Goal: Information Seeking & Learning: Learn about a topic

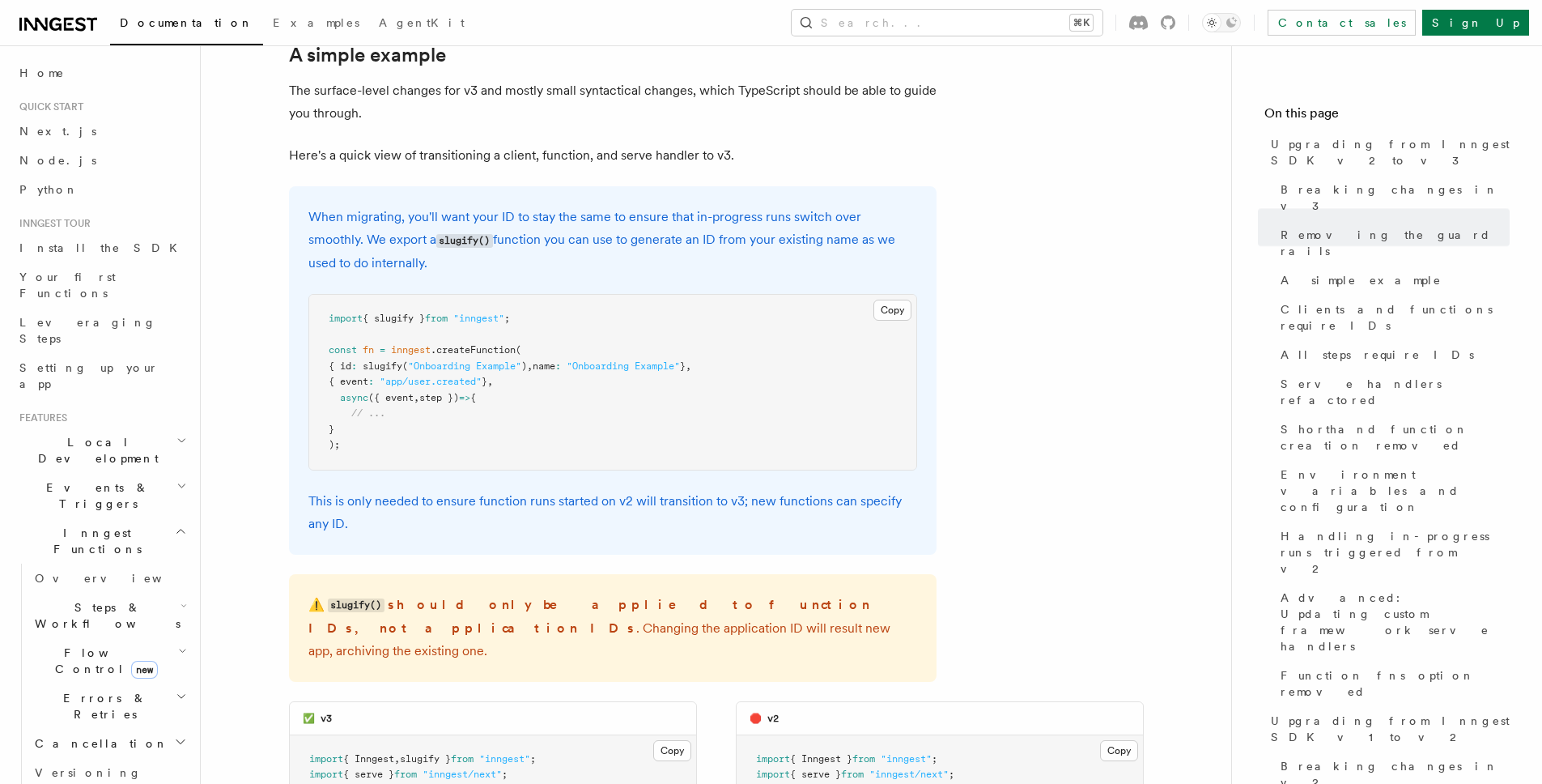
scroll to position [1071, 0]
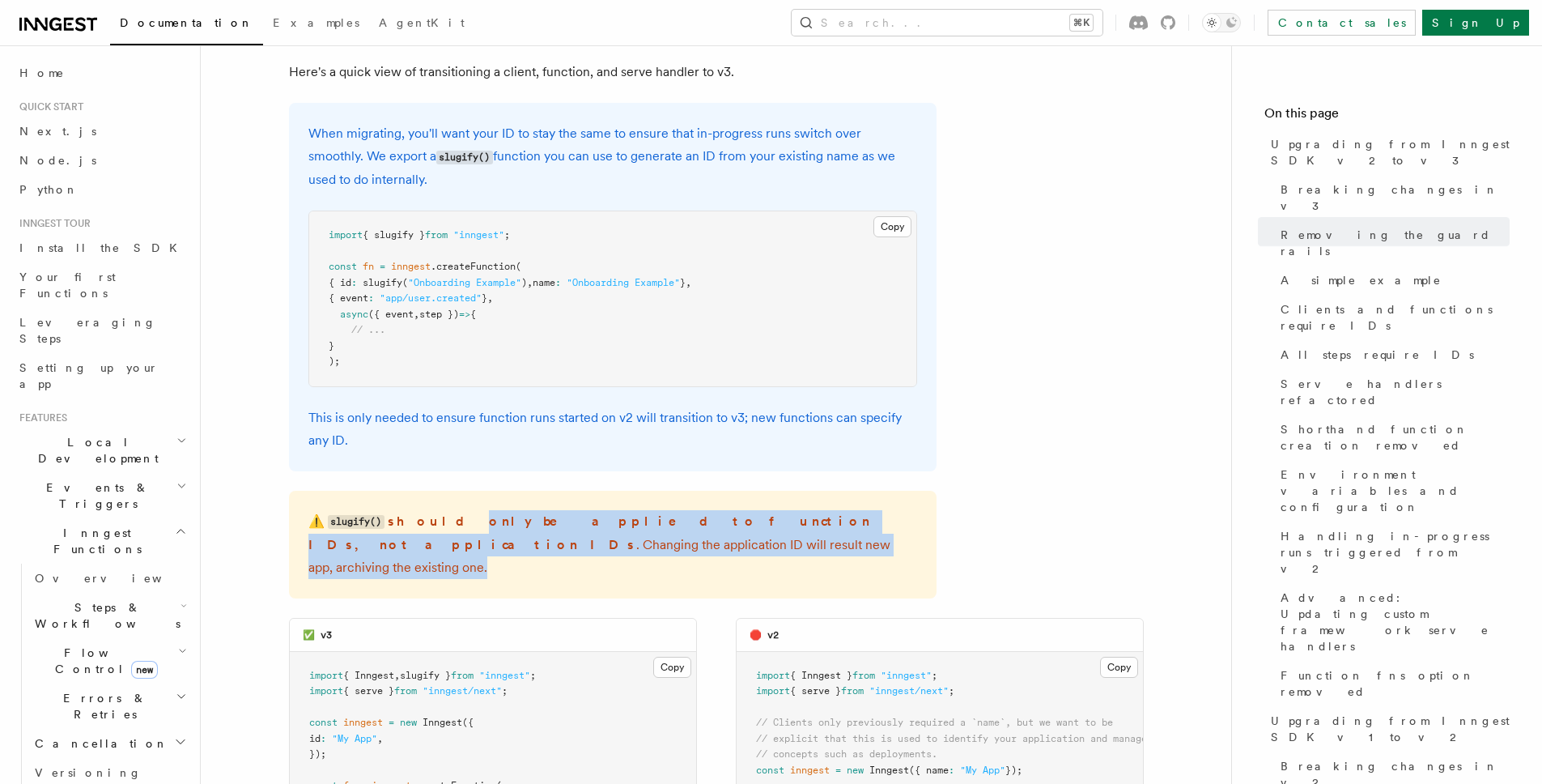
drag, startPoint x: 520, startPoint y: 458, endPoint x: 821, endPoint y: 473, distance: 301.4
click at [821, 510] on p "⚠️ slugify() should only be applied to function IDs, not application IDs . Chan…" at bounding box center [613, 544] width 608 height 69
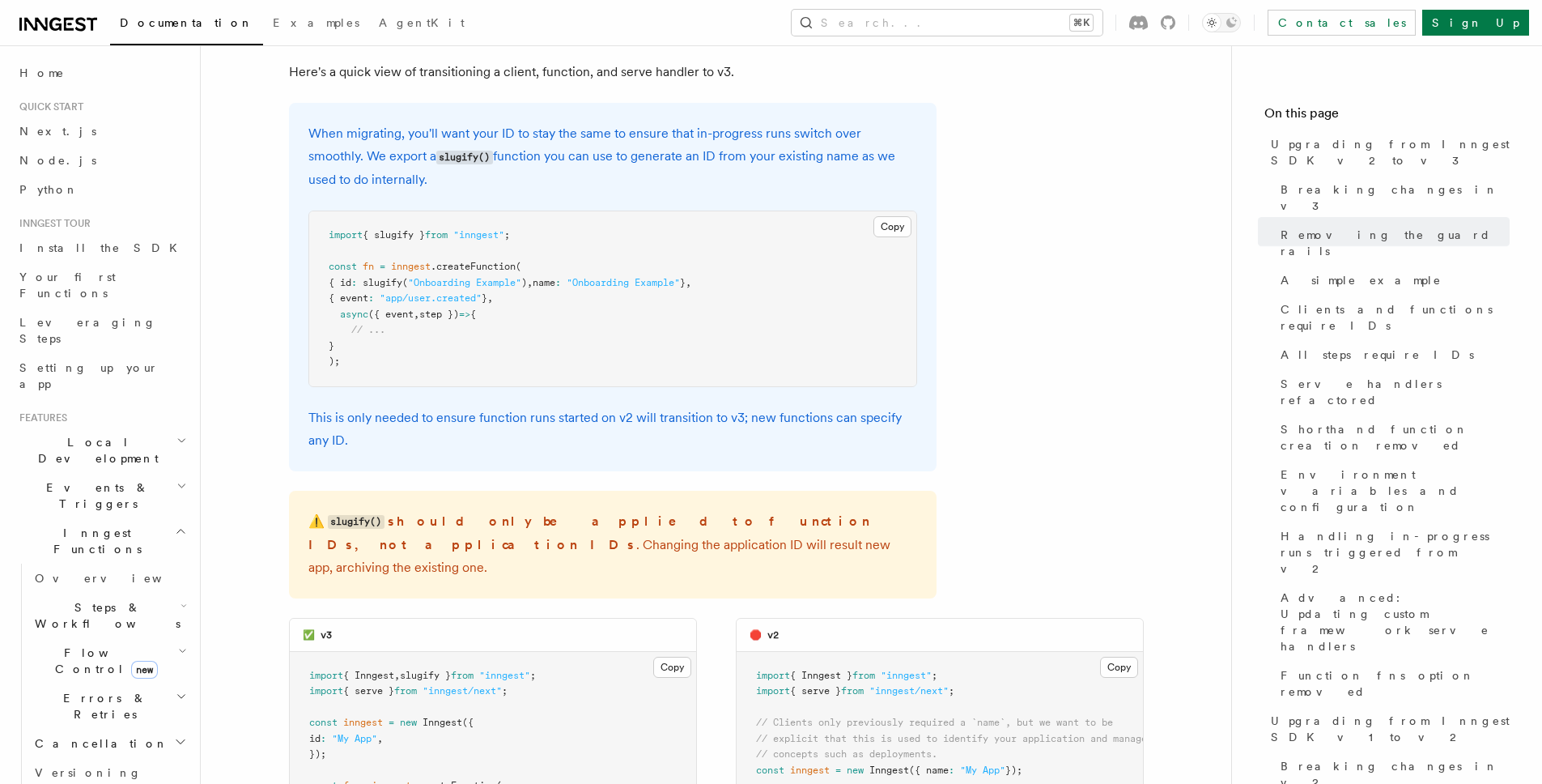
drag, startPoint x: 821, startPoint y: 473, endPoint x: 758, endPoint y: 471, distance: 63.0
click at [821, 510] on p "⚠️ slugify() should only be applied to function IDs, not application IDs . Chan…" at bounding box center [613, 544] width 608 height 69
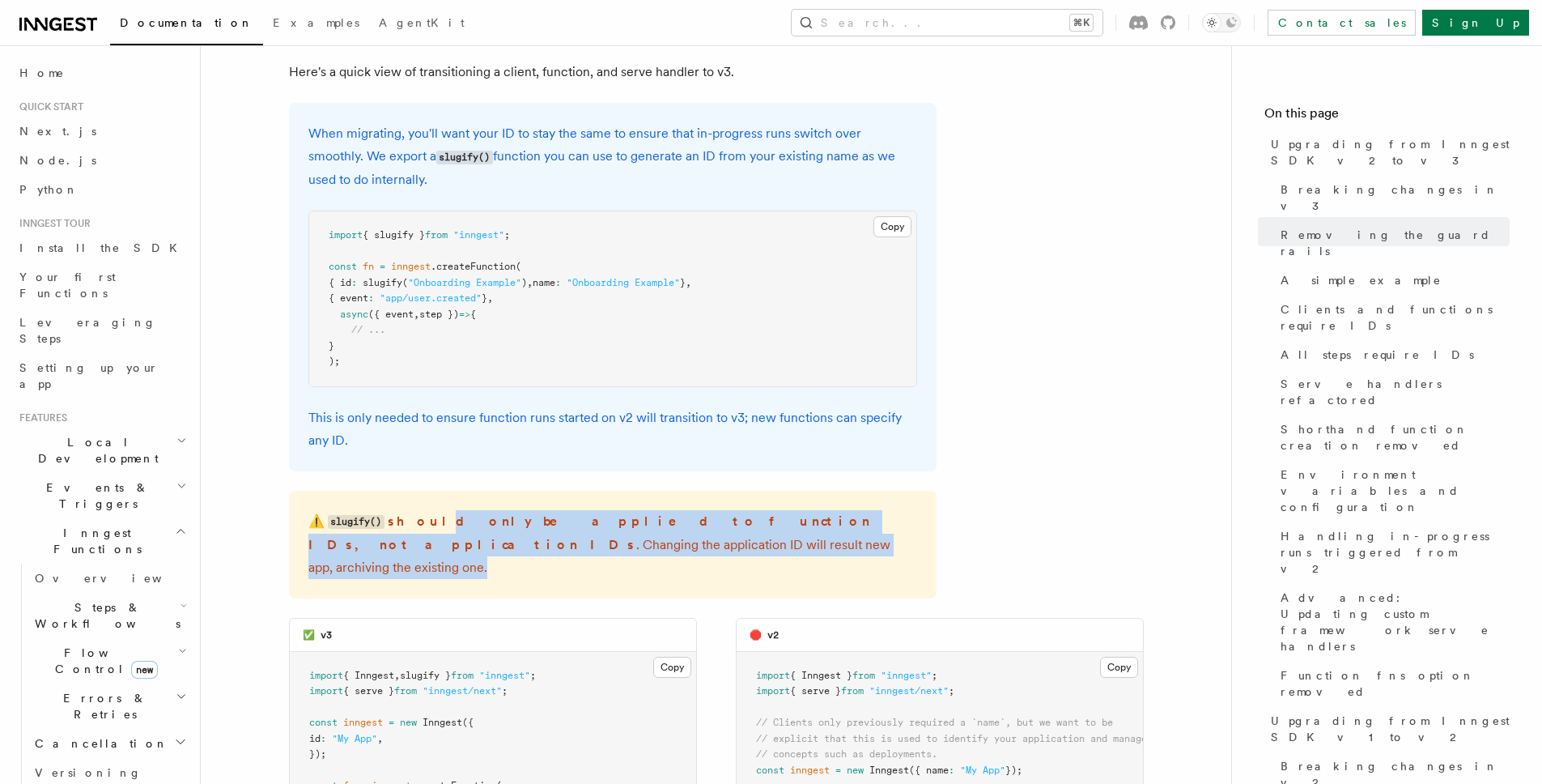
drag, startPoint x: 720, startPoint y: 474, endPoint x: 421, endPoint y: 461, distance: 299.3
click at [421, 510] on p "⚠️ slugify() should only be applied to function IDs, not application IDs . Chan…" at bounding box center [613, 544] width 608 height 69
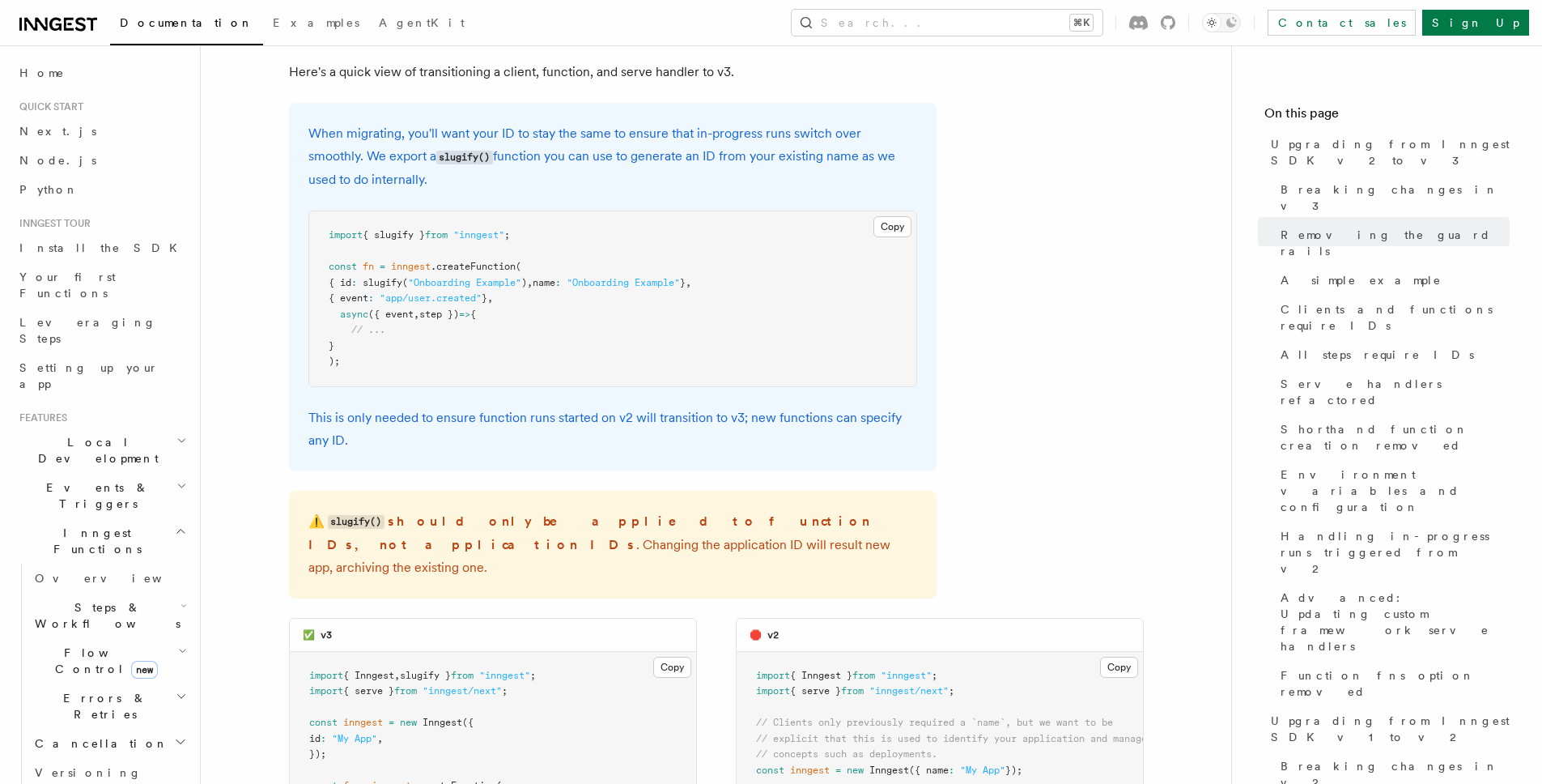
click at [421, 513] on strong "should only be applied to function IDs, not application IDs" at bounding box center [589, 532] width 562 height 39
drag, startPoint x: 670, startPoint y: 465, endPoint x: 836, endPoint y: 466, distance: 166.0
click at [783, 510] on p "⚠️ slugify() should only be applied to function IDs, not application IDs . Chan…" at bounding box center [613, 544] width 608 height 69
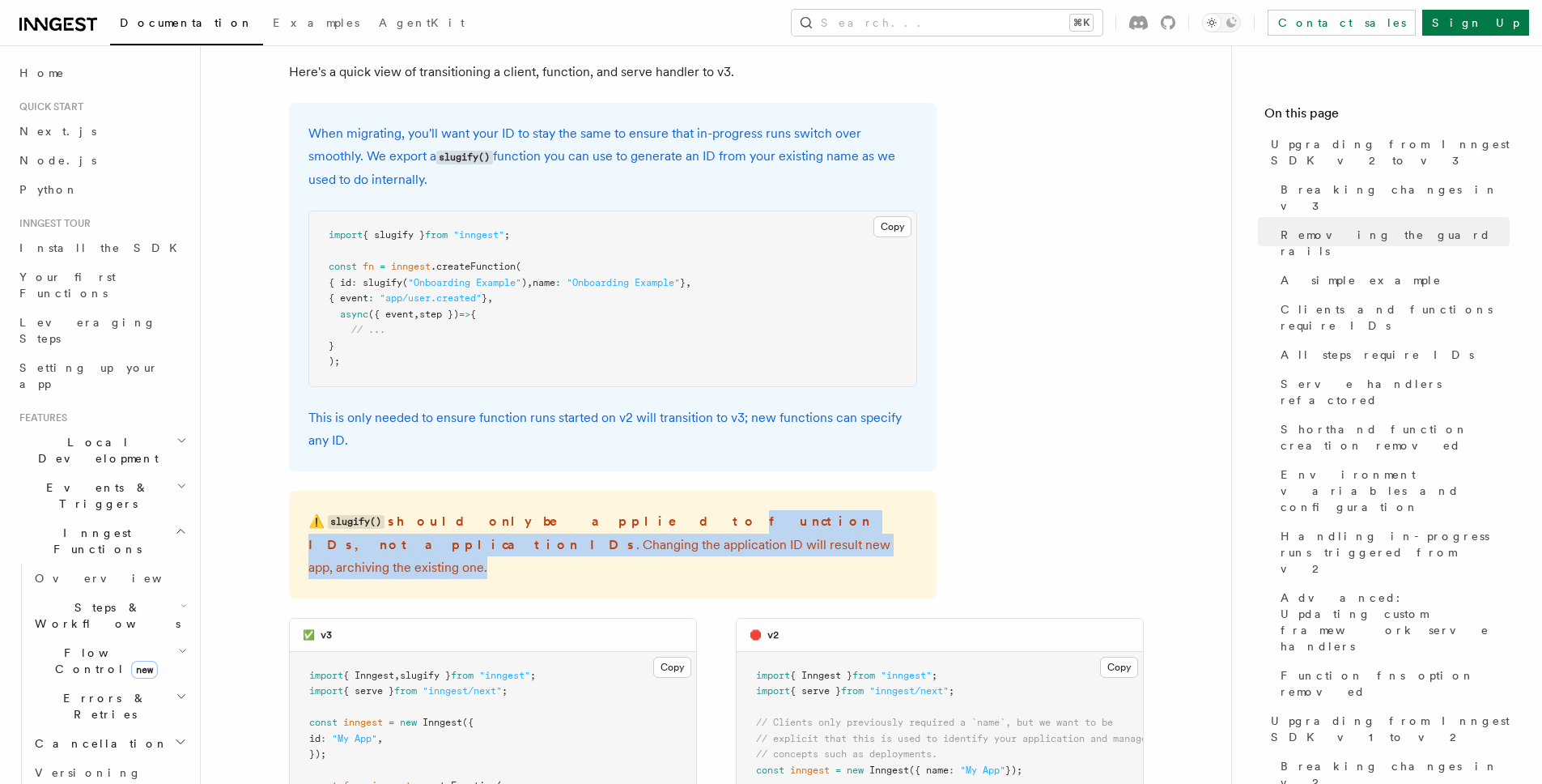
click at [851, 510] on p "⚠️ slugify() should only be applied to function IDs, not application IDs . Chan…" at bounding box center [613, 544] width 608 height 69
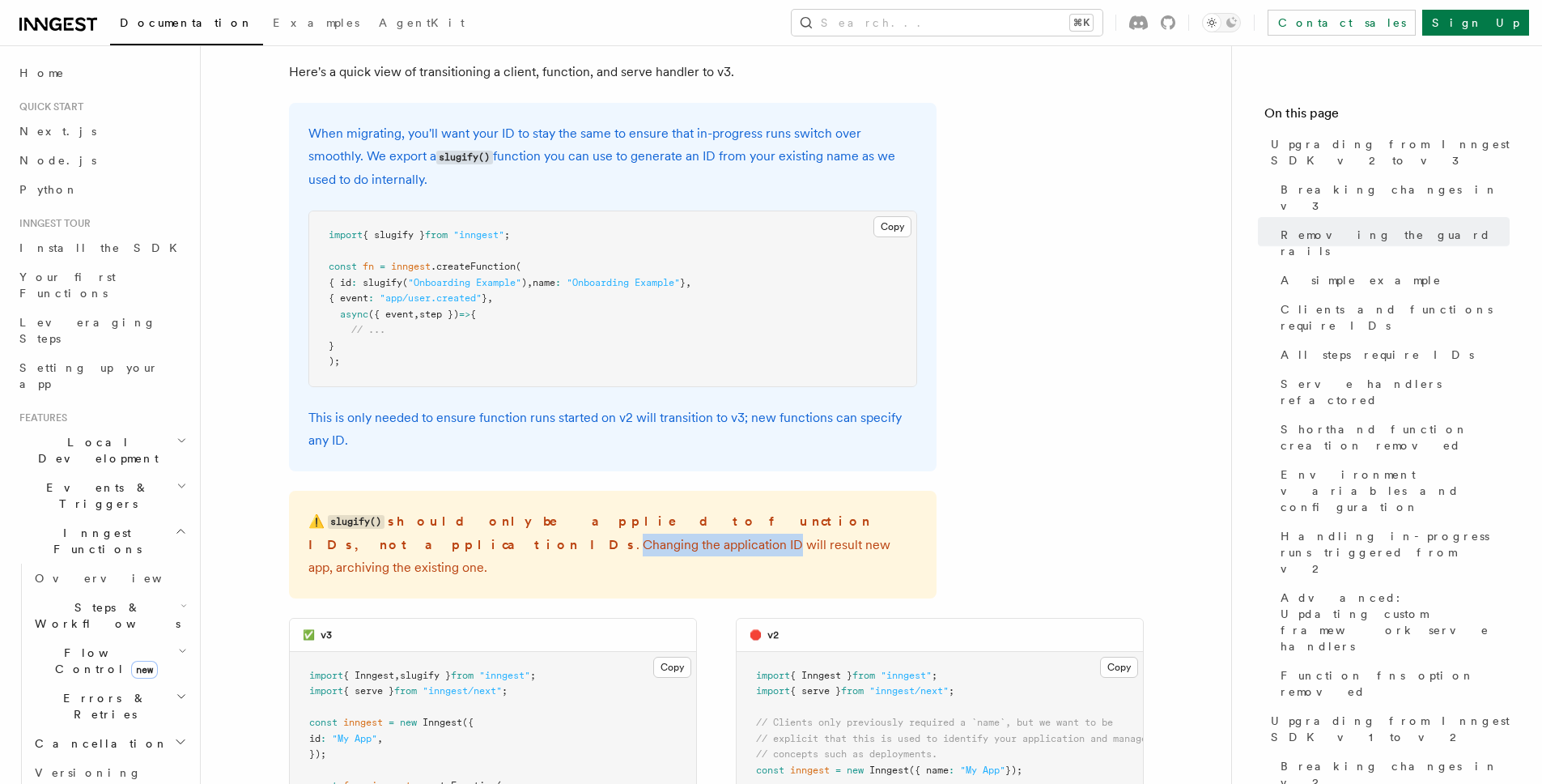
drag, startPoint x: 893, startPoint y: 461, endPoint x: 909, endPoint y: 462, distance: 16.0
click at [909, 510] on p "⚠️ slugify() should only be applied to function IDs, not application IDs . Chan…" at bounding box center [613, 544] width 608 height 69
drag, startPoint x: 909, startPoint y: 462, endPoint x: 840, endPoint y: 473, distance: 69.9
click at [906, 510] on p "⚠️ slugify() should only be applied to function IDs, not application IDs . Chan…" at bounding box center [613, 544] width 608 height 69
drag, startPoint x: 392, startPoint y: 469, endPoint x: 637, endPoint y: 492, distance: 246.1
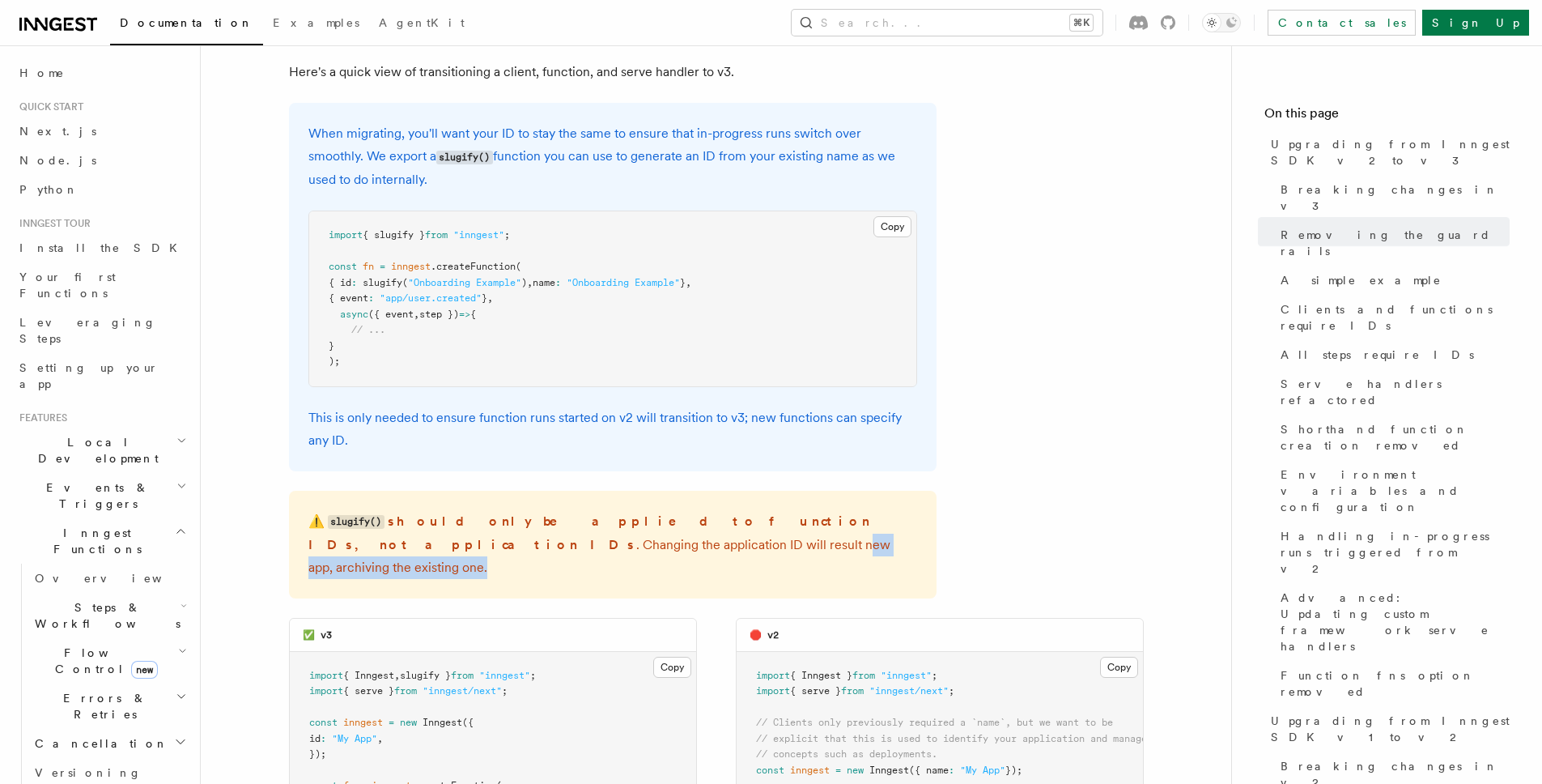
click at [637, 492] on div "⚠️ slugify() should only be applied to function IDs, not application IDs . Chan…" at bounding box center [613, 544] width 648 height 108
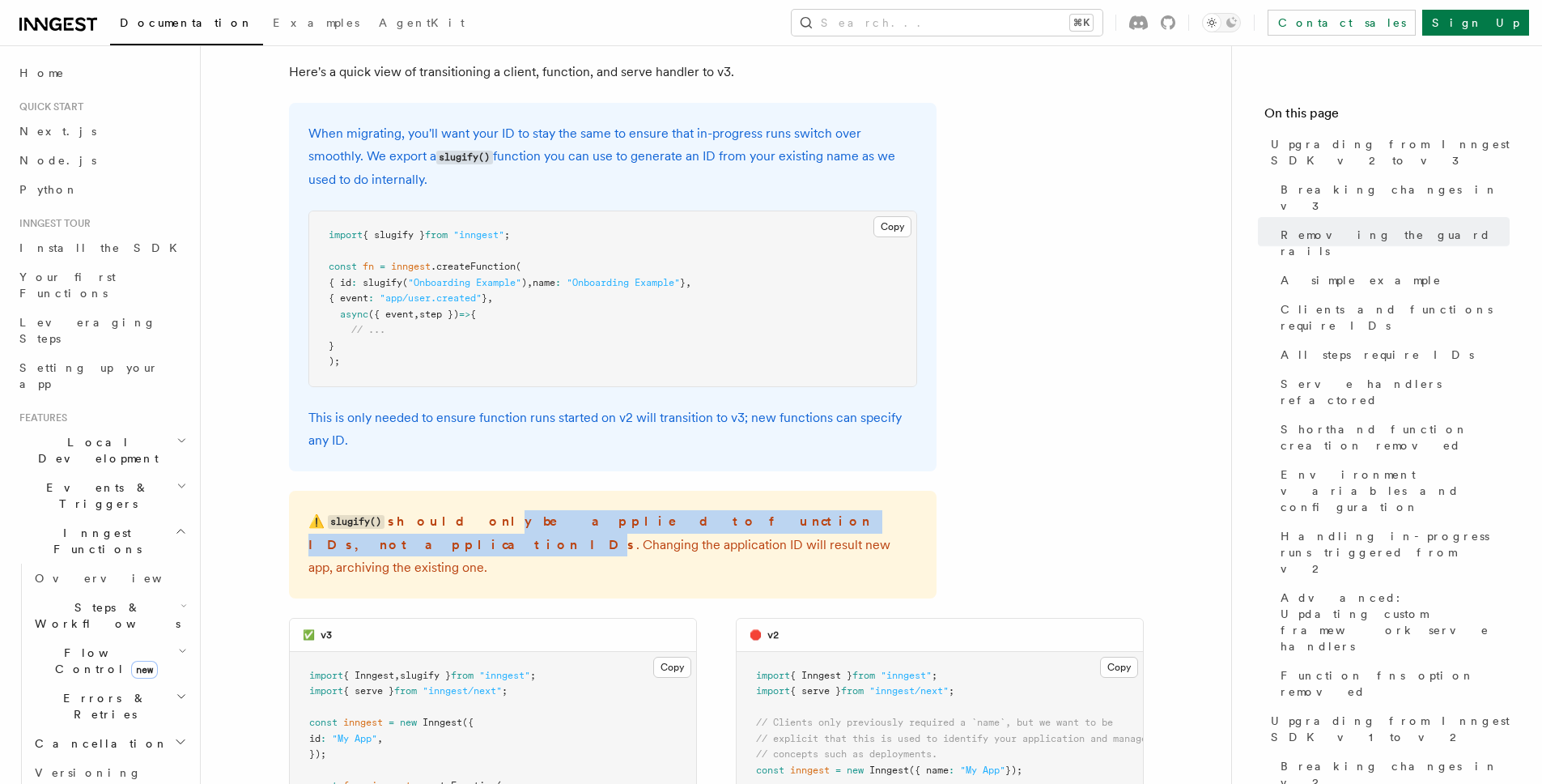
drag, startPoint x: 450, startPoint y: 447, endPoint x: 717, endPoint y: 451, distance: 267.0
click at [717, 513] on strong "should only be applied to function IDs, not application IDs" at bounding box center [589, 532] width 562 height 39
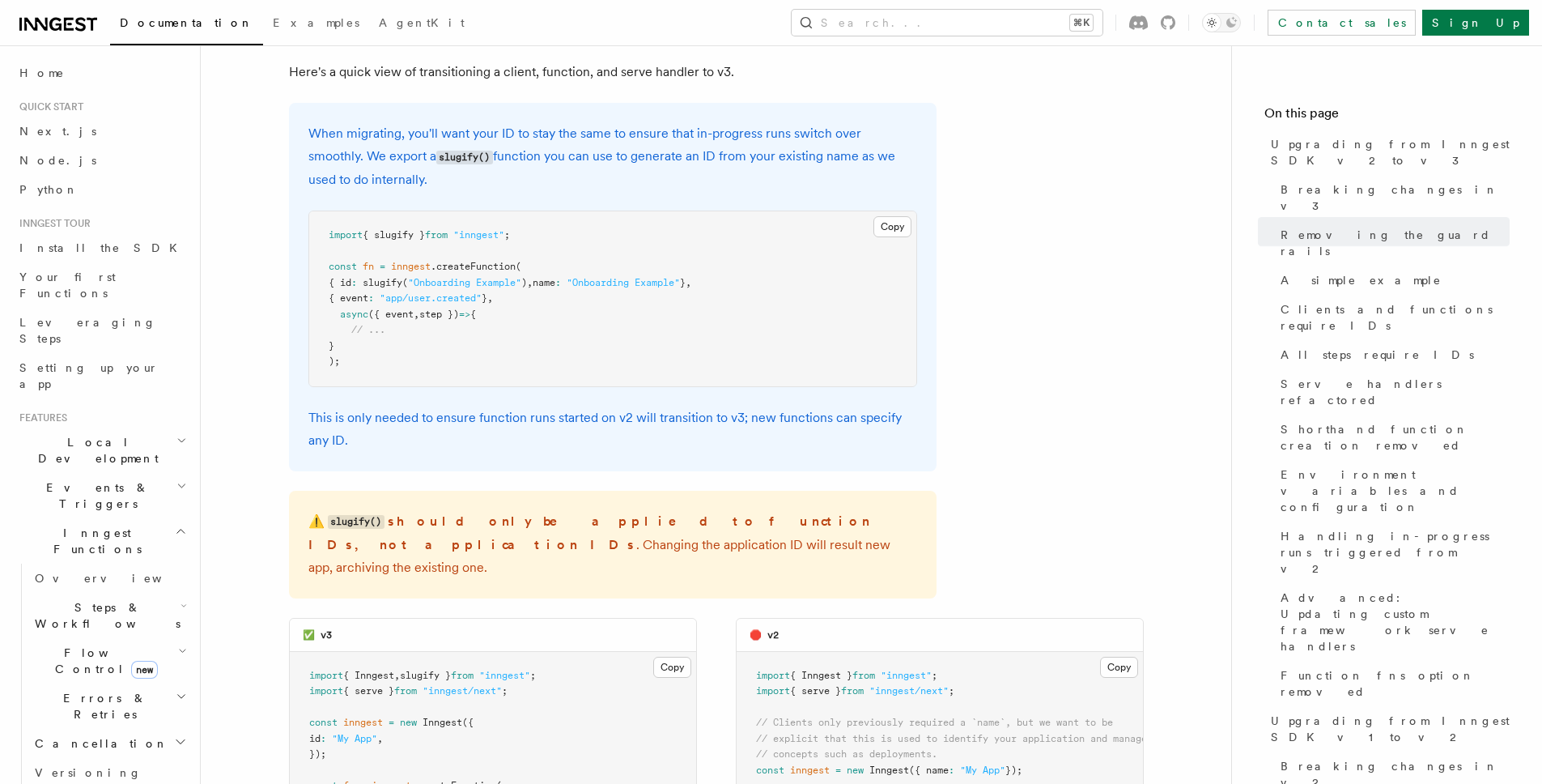
click at [749, 510] on p "⚠️ slugify() should only be applied to function IDs, not application IDs . Chan…" at bounding box center [613, 544] width 608 height 69
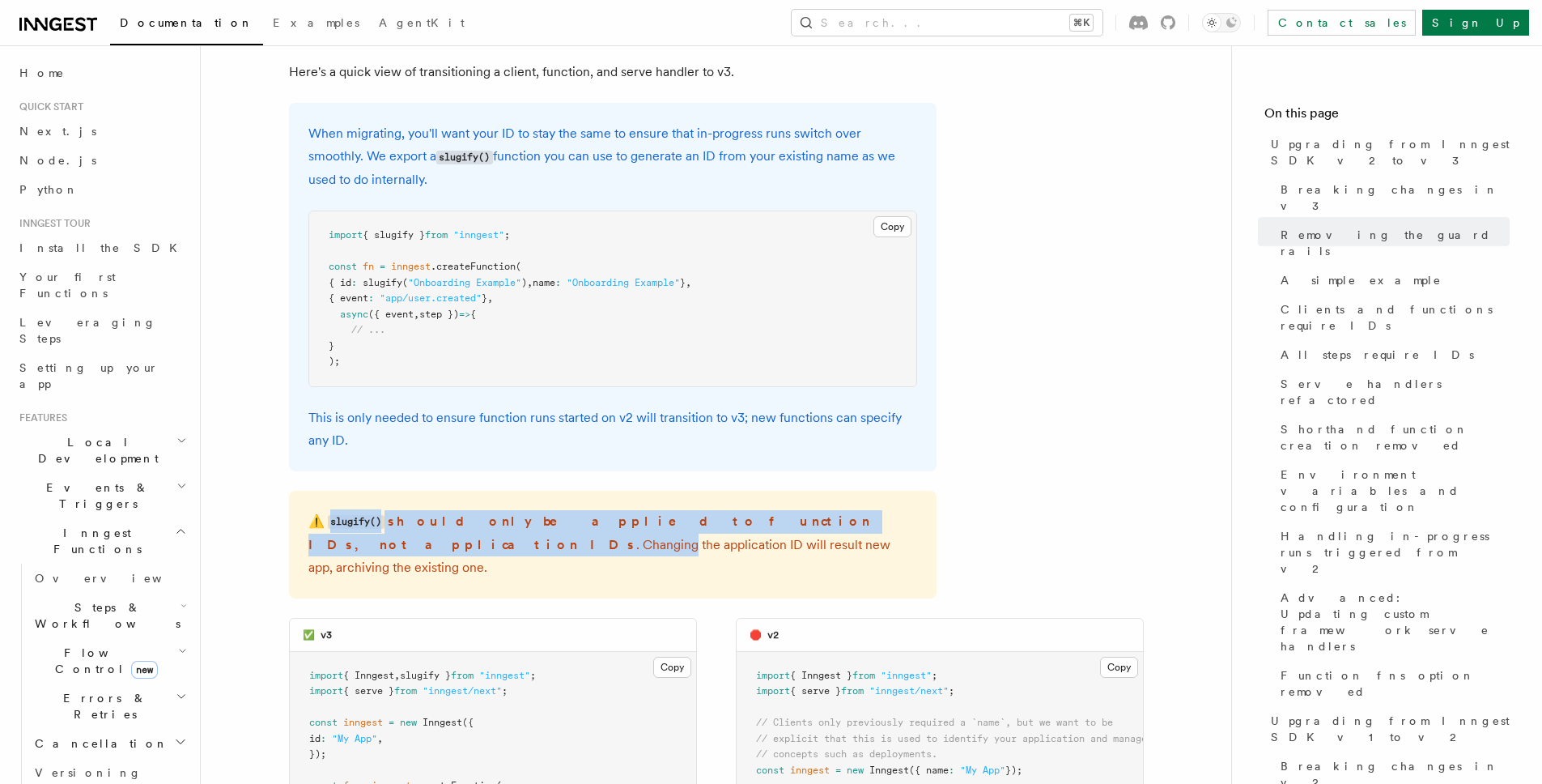
drag, startPoint x: 749, startPoint y: 453, endPoint x: 349, endPoint y: 447, distance: 400.0
click at [349, 510] on p "⚠️ slugify() should only be applied to function IDs, not application IDs . Chan…" at bounding box center [613, 544] width 608 height 69
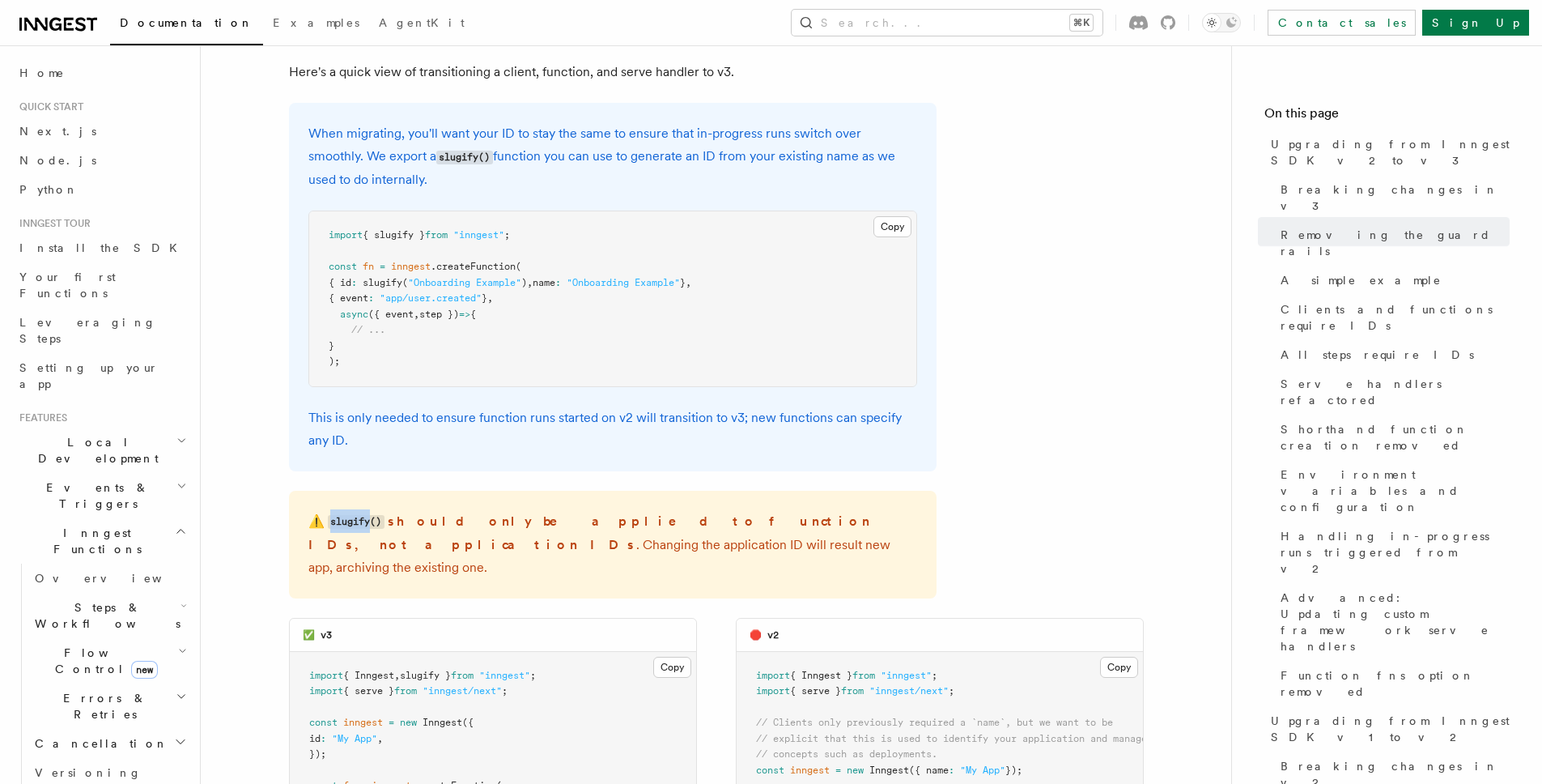
click at [349, 510] on p "⚠️ slugify() should only be applied to function IDs, not application IDs . Chan…" at bounding box center [613, 544] width 608 height 69
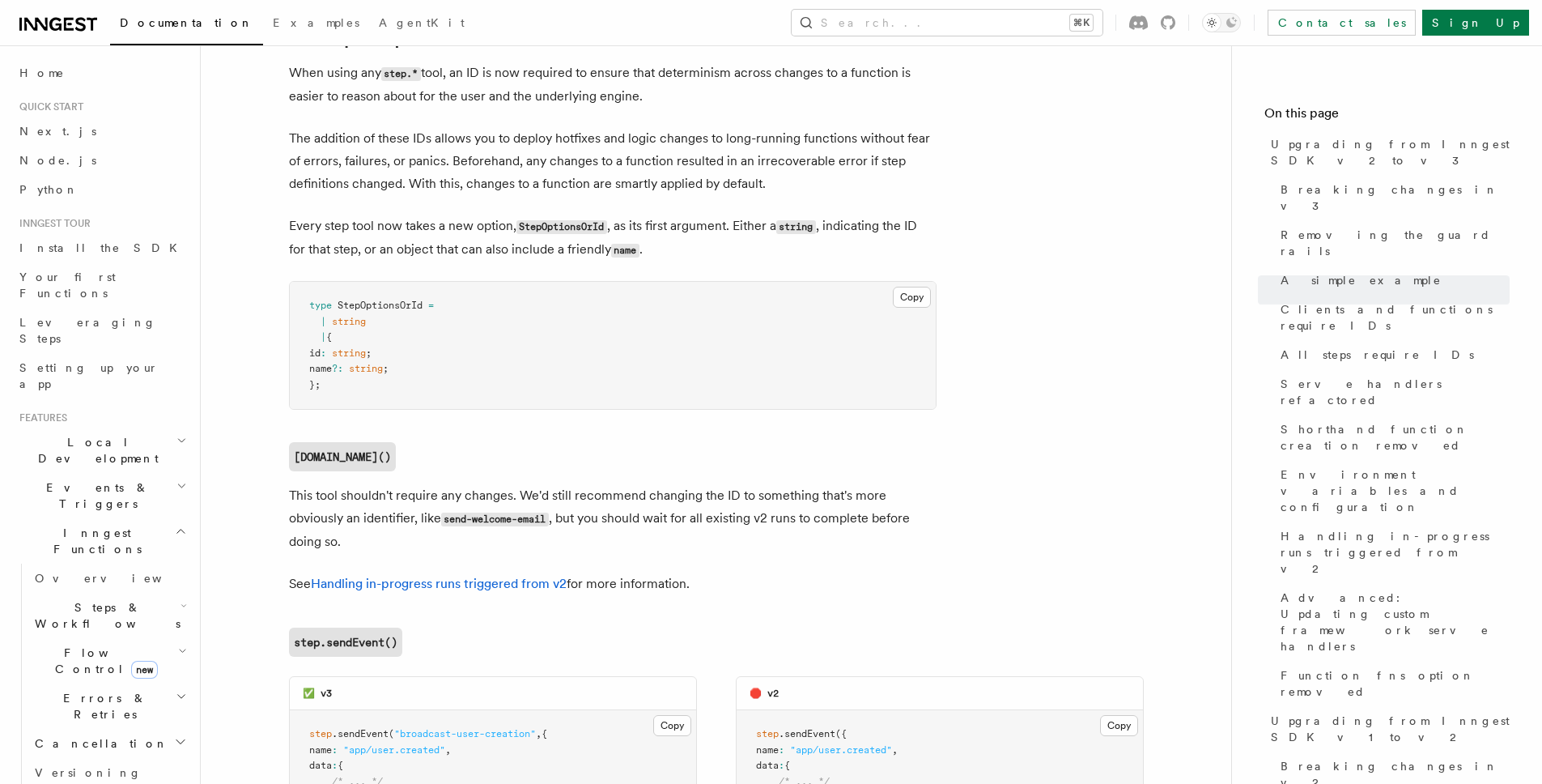
scroll to position [3416, 0]
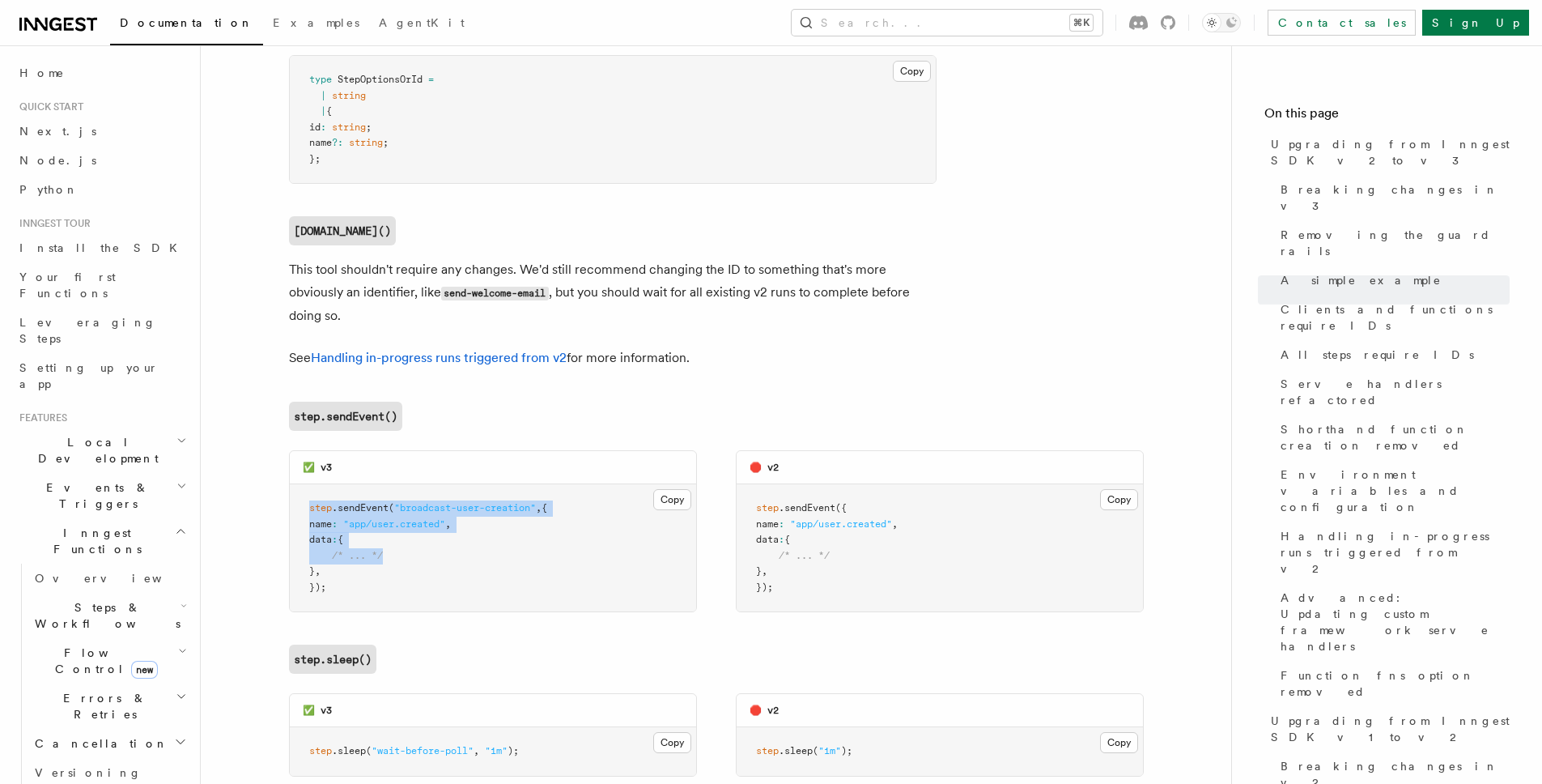
drag, startPoint x: 322, startPoint y: 431, endPoint x: 841, endPoint y: 512, distance: 525.3
click at [666, 508] on pre "step .sendEvent ( "broadcast-user-creation" , { name : "app/user.created" , dat…" at bounding box center [493, 548] width 407 height 127
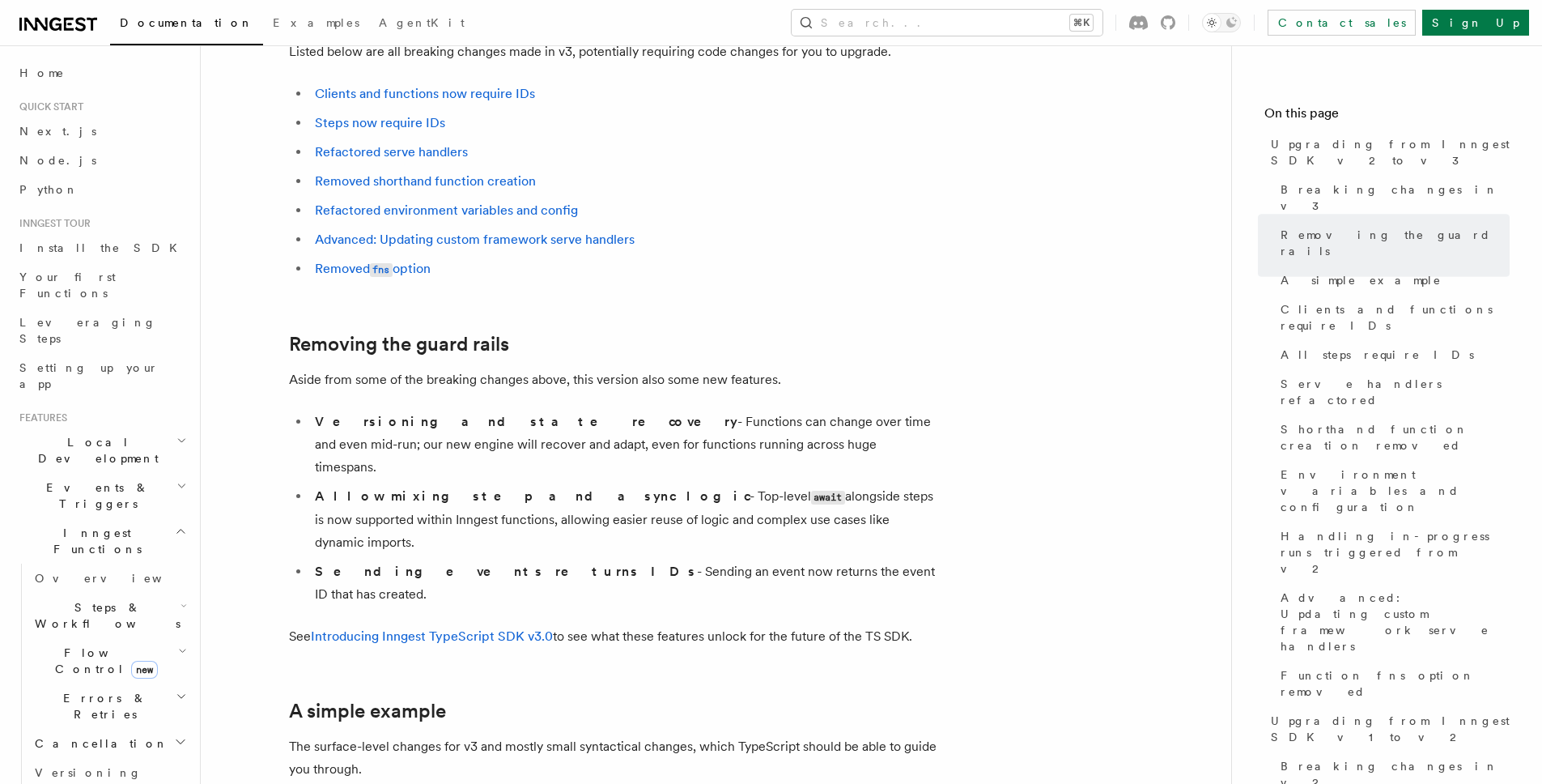
scroll to position [0, 0]
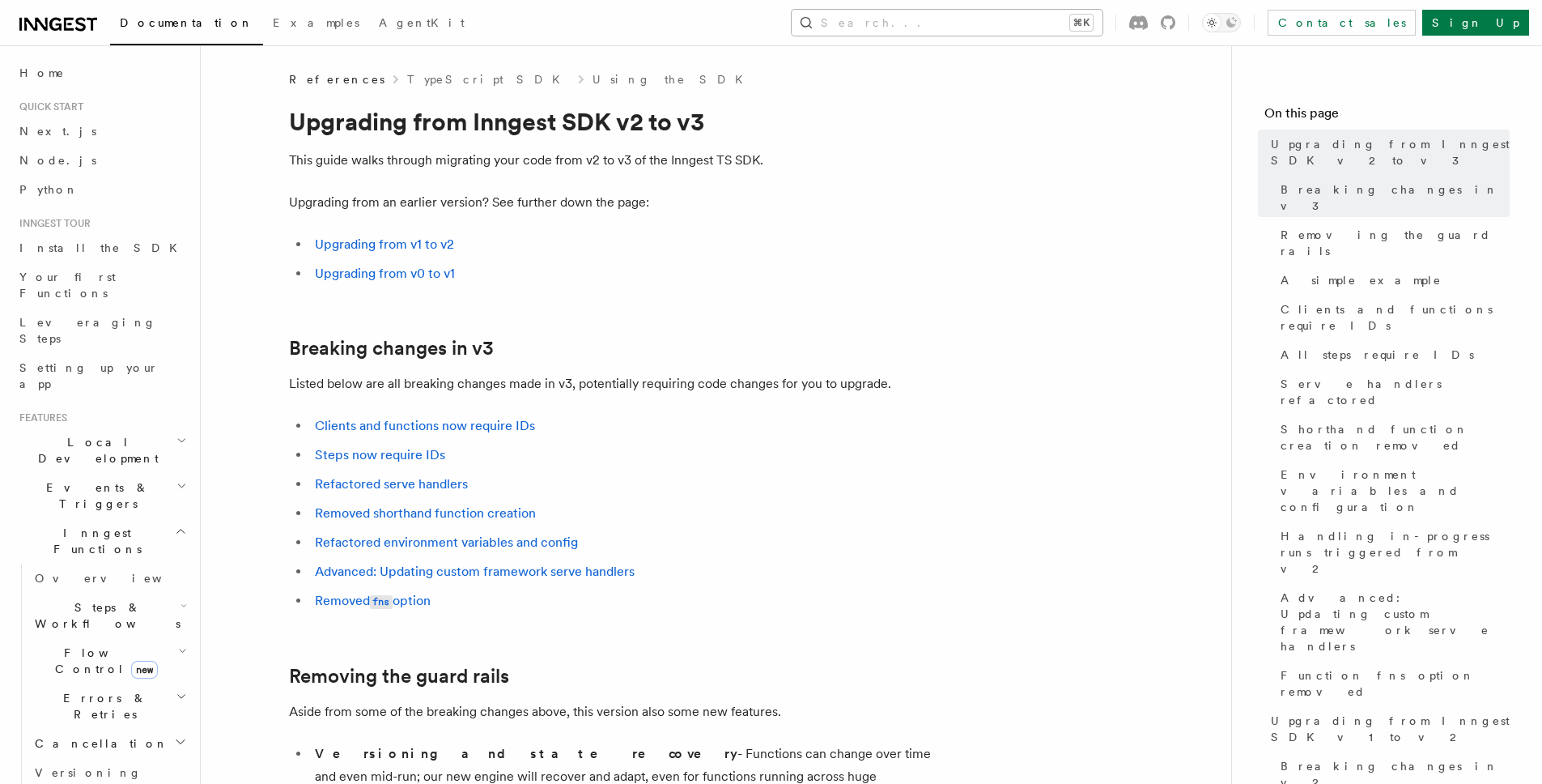
click at [1024, 14] on button "Search... ⌘K" at bounding box center [947, 23] width 311 height 26
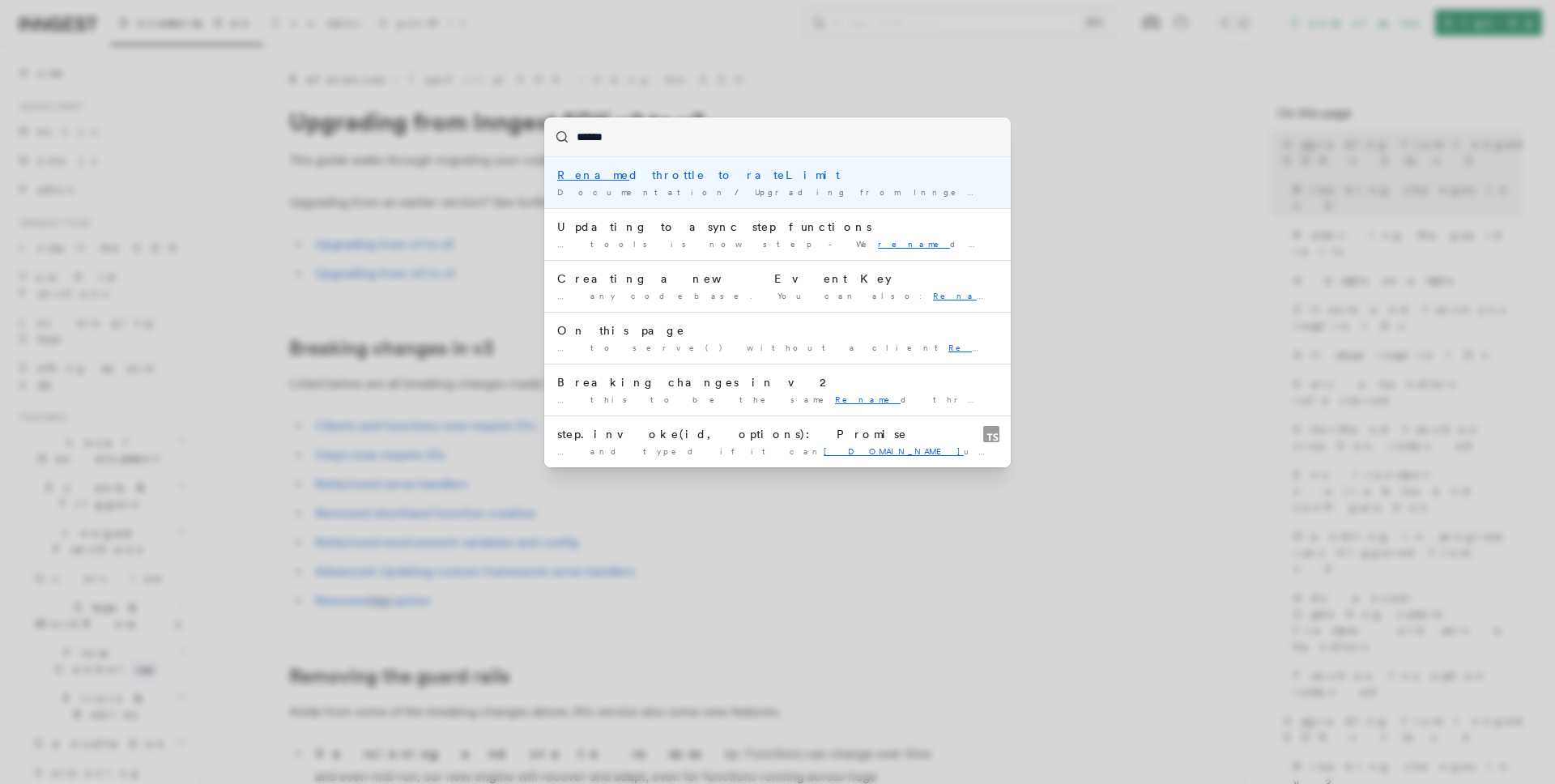
type input "******"
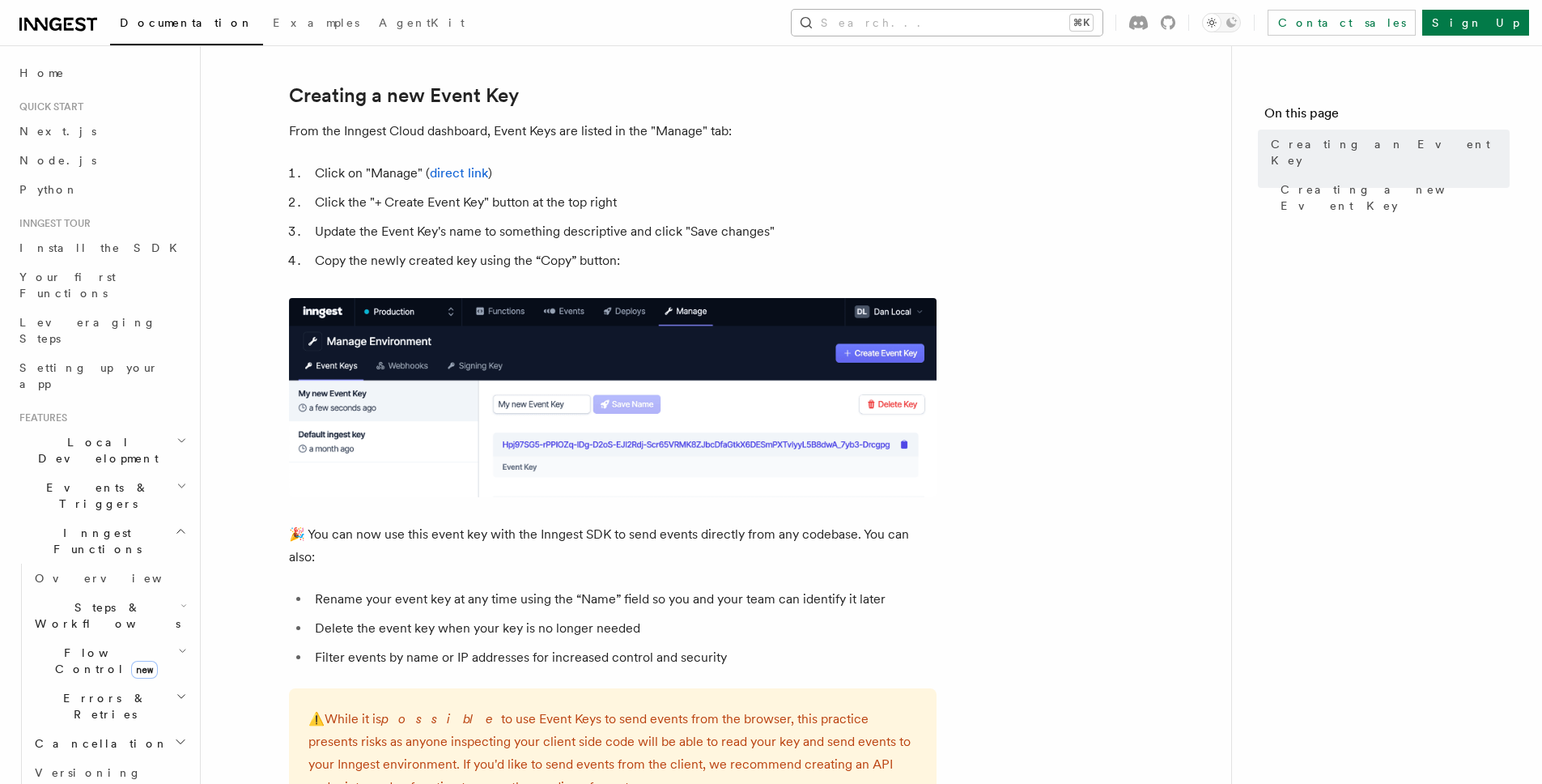
scroll to position [717, 0]
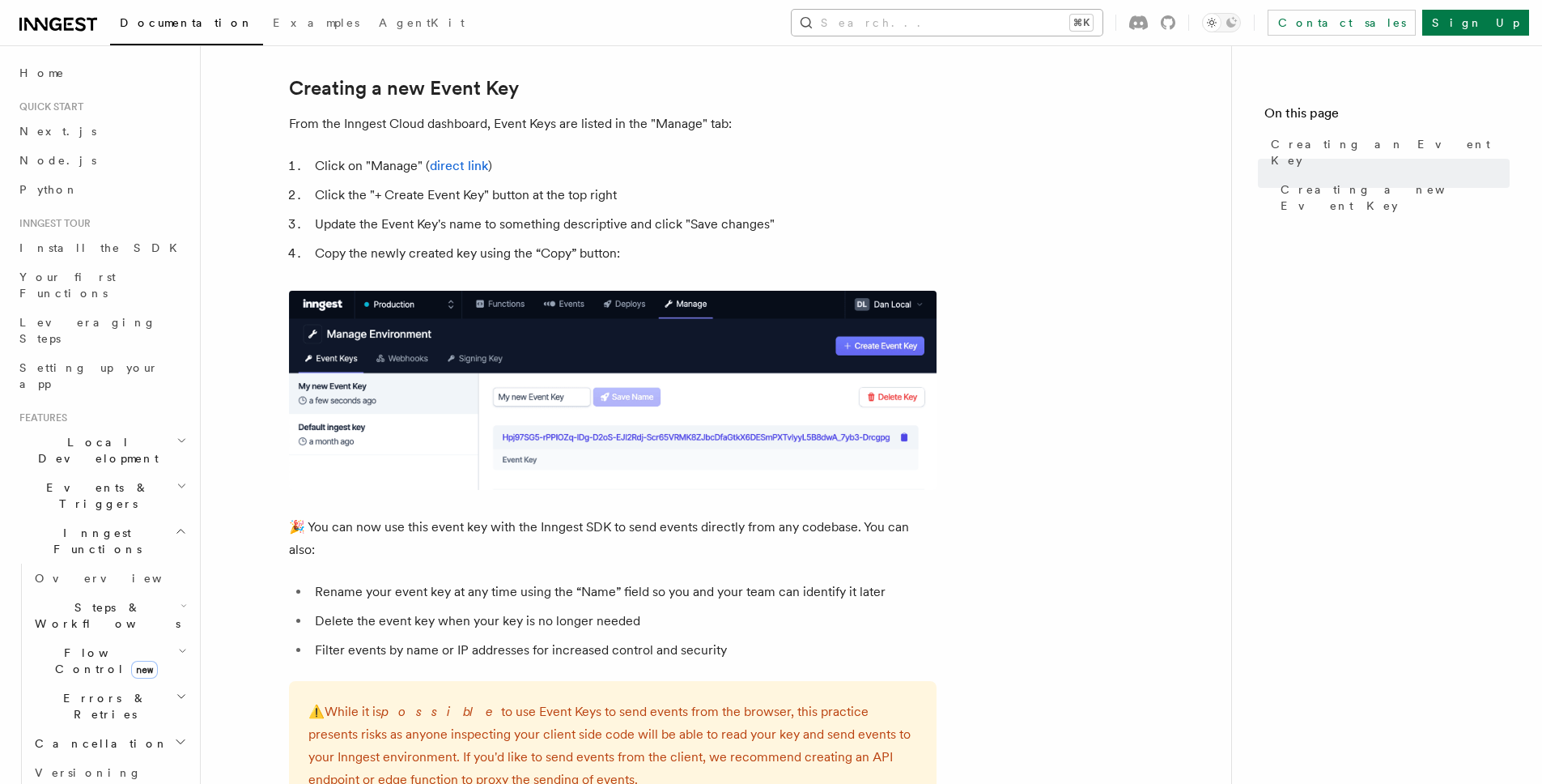
click at [792, 10] on button "Search... ⌘K" at bounding box center [947, 23] width 311 height 26
